Goal: Transaction & Acquisition: Purchase product/service

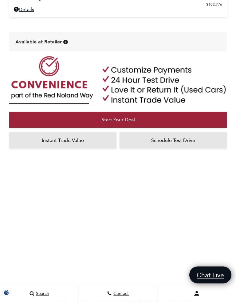
scroll to position [405, 0]
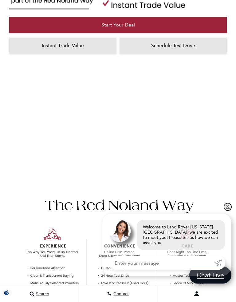
click at [231, 209] on link "✕" at bounding box center [227, 206] width 7 height 7
click at [231, 208] on div at bounding box center [118, 247] width 236 height 132
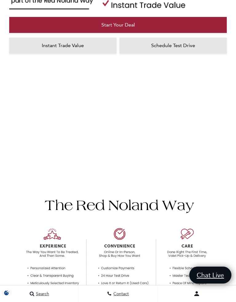
click at [235, 211] on div at bounding box center [118, 247] width 236 height 132
click at [230, 150] on div "Start Your Deal Instant Trade Value Schedule Test Drive" at bounding box center [118, 61] width 236 height 202
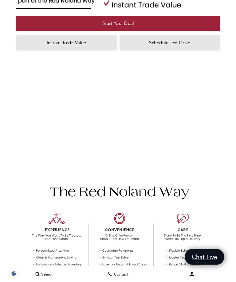
scroll to position [0, 0]
